Goal: Information Seeking & Learning: Learn about a topic

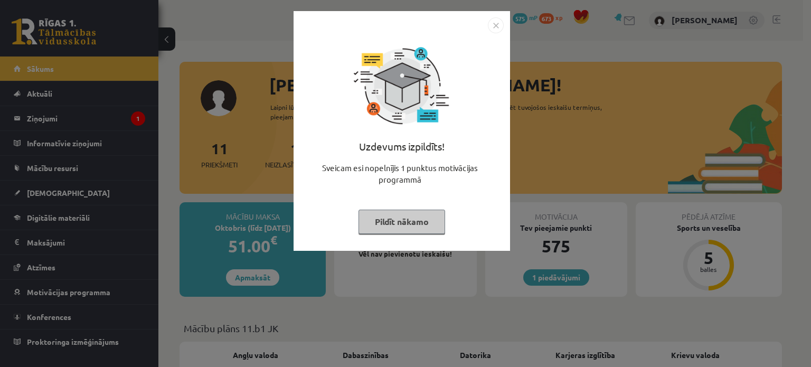
click at [414, 221] on button "Pildīt nākamo" at bounding box center [402, 222] width 87 height 24
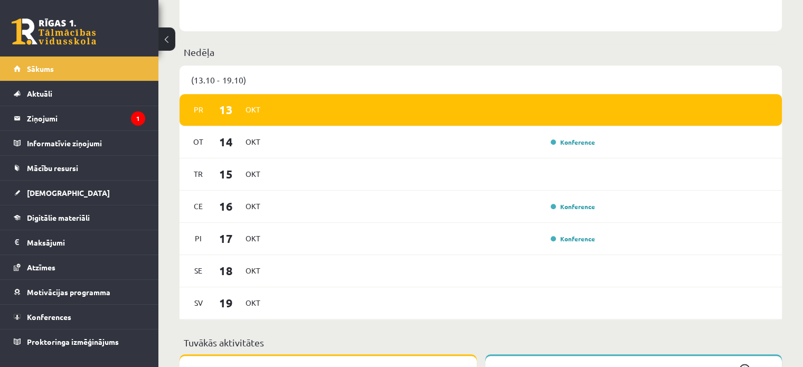
scroll to position [610, 0]
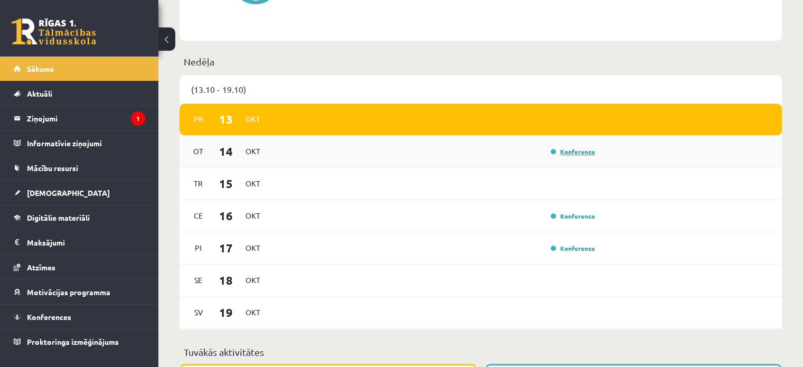
click at [578, 153] on link "Konference" at bounding box center [573, 151] width 44 height 8
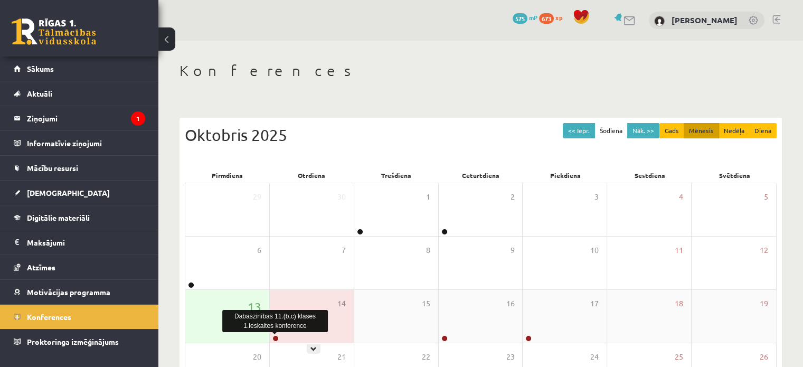
click at [277, 339] on link at bounding box center [276, 338] width 6 height 6
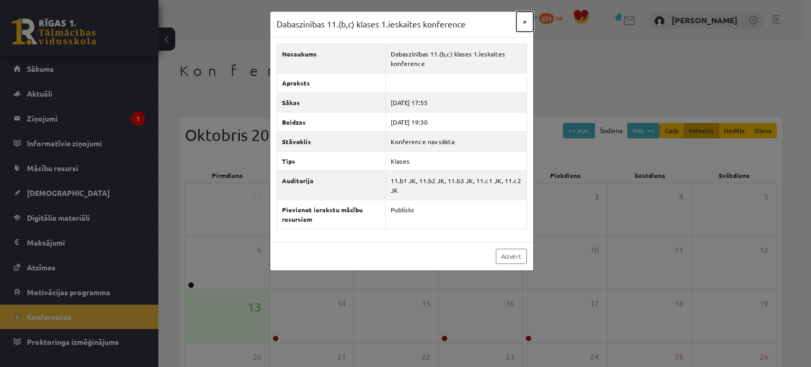
click at [526, 22] on button "×" at bounding box center [525, 22] width 17 height 20
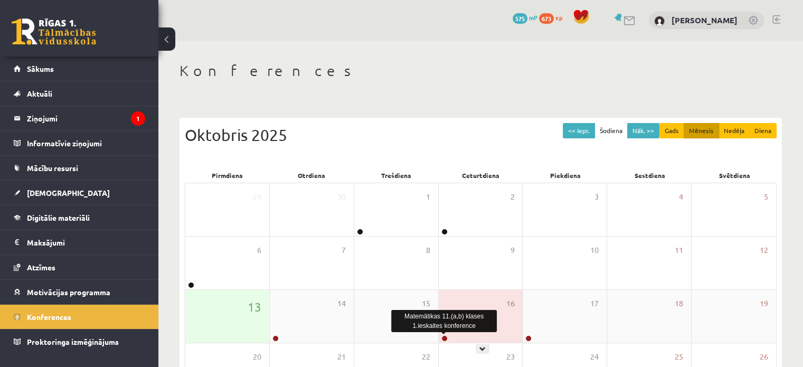
click at [445, 339] on link at bounding box center [445, 338] width 6 height 6
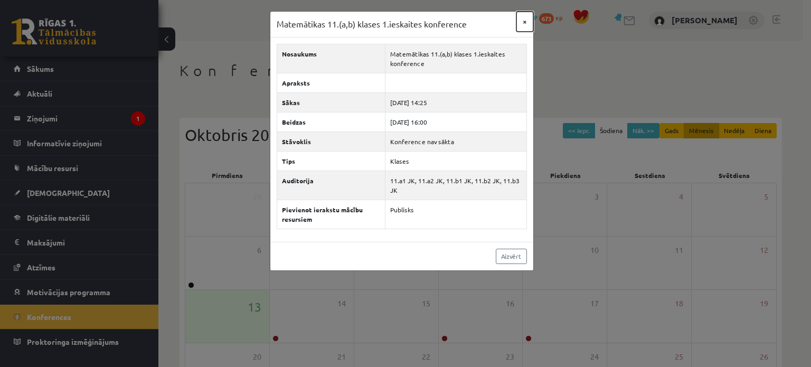
click at [526, 20] on button "×" at bounding box center [525, 22] width 17 height 20
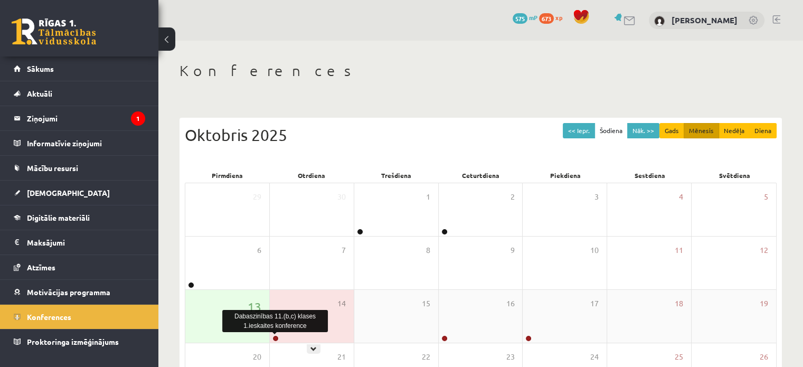
click at [278, 336] on link at bounding box center [276, 338] width 6 height 6
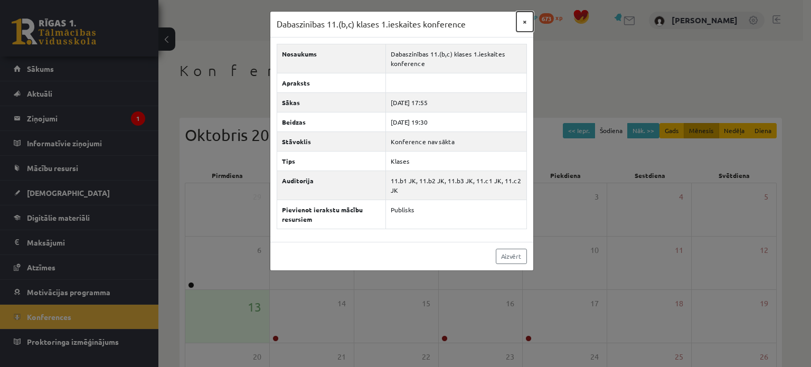
click at [522, 21] on button "×" at bounding box center [525, 22] width 17 height 20
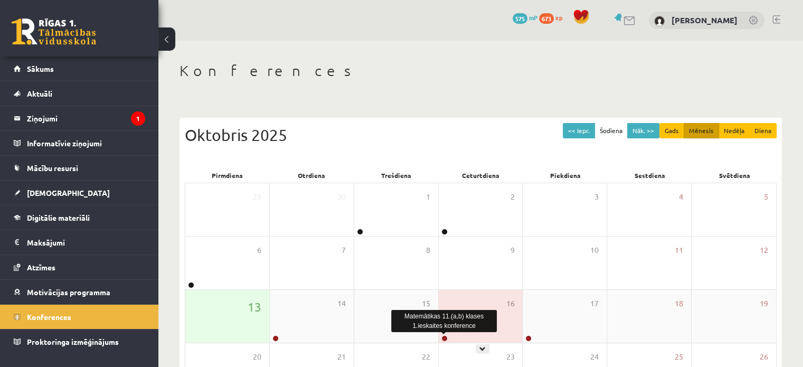
click at [444, 338] on link at bounding box center [445, 338] width 6 height 6
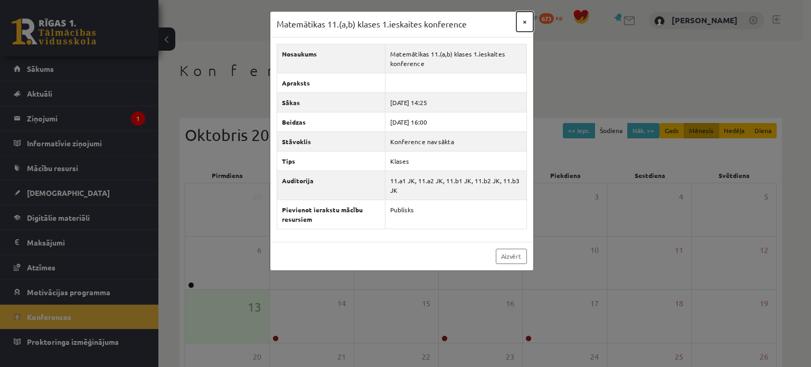
click at [527, 24] on button "×" at bounding box center [525, 22] width 17 height 20
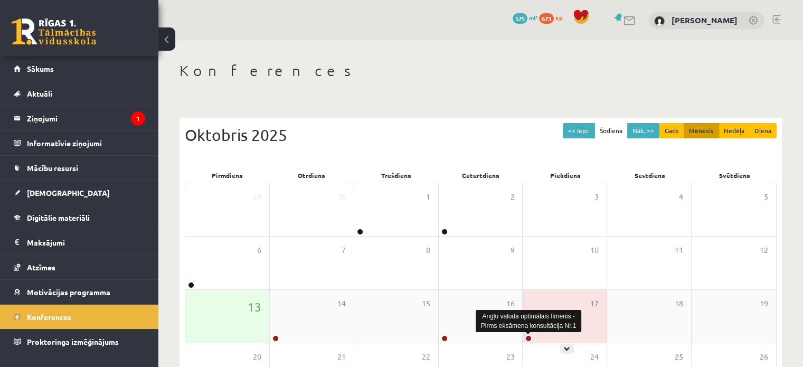
click at [528, 336] on link at bounding box center [529, 338] width 6 height 6
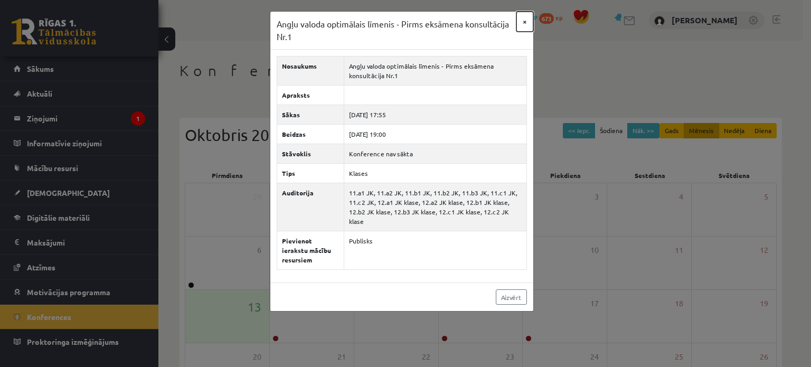
click at [526, 21] on button "×" at bounding box center [525, 22] width 17 height 20
